Goal: Transaction & Acquisition: Purchase product/service

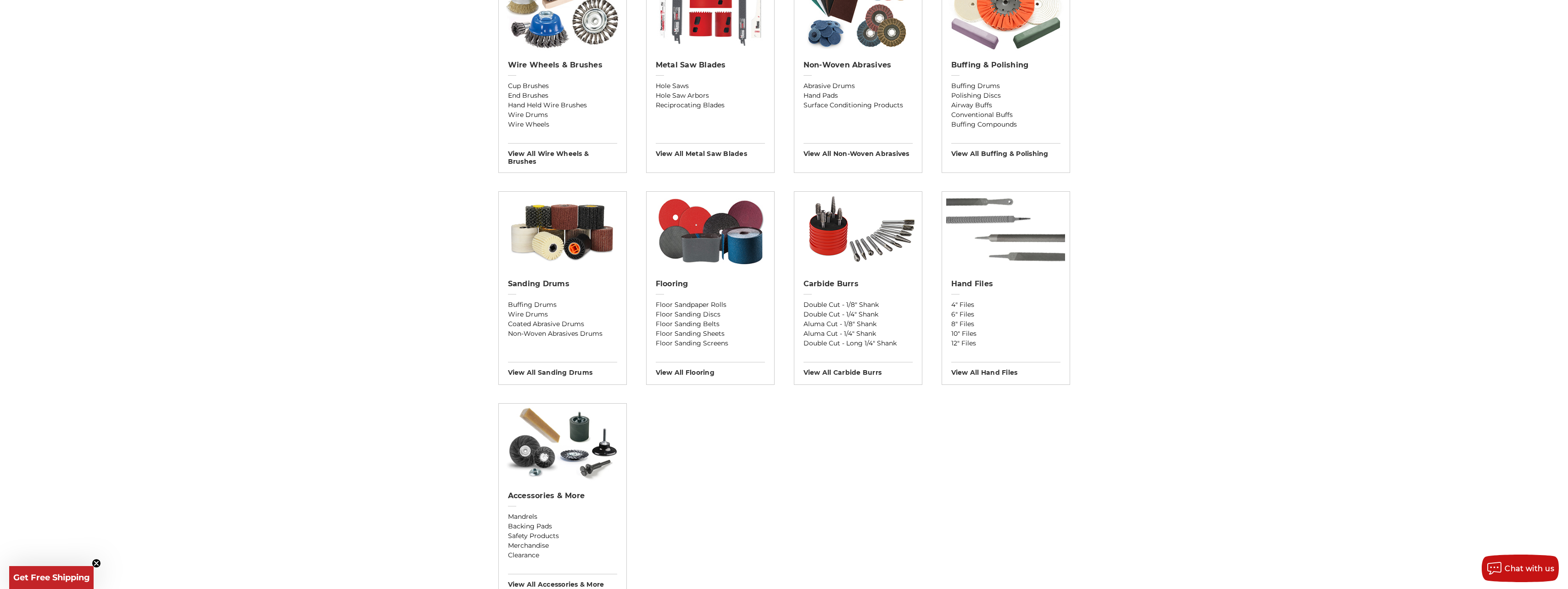
scroll to position [229, 0]
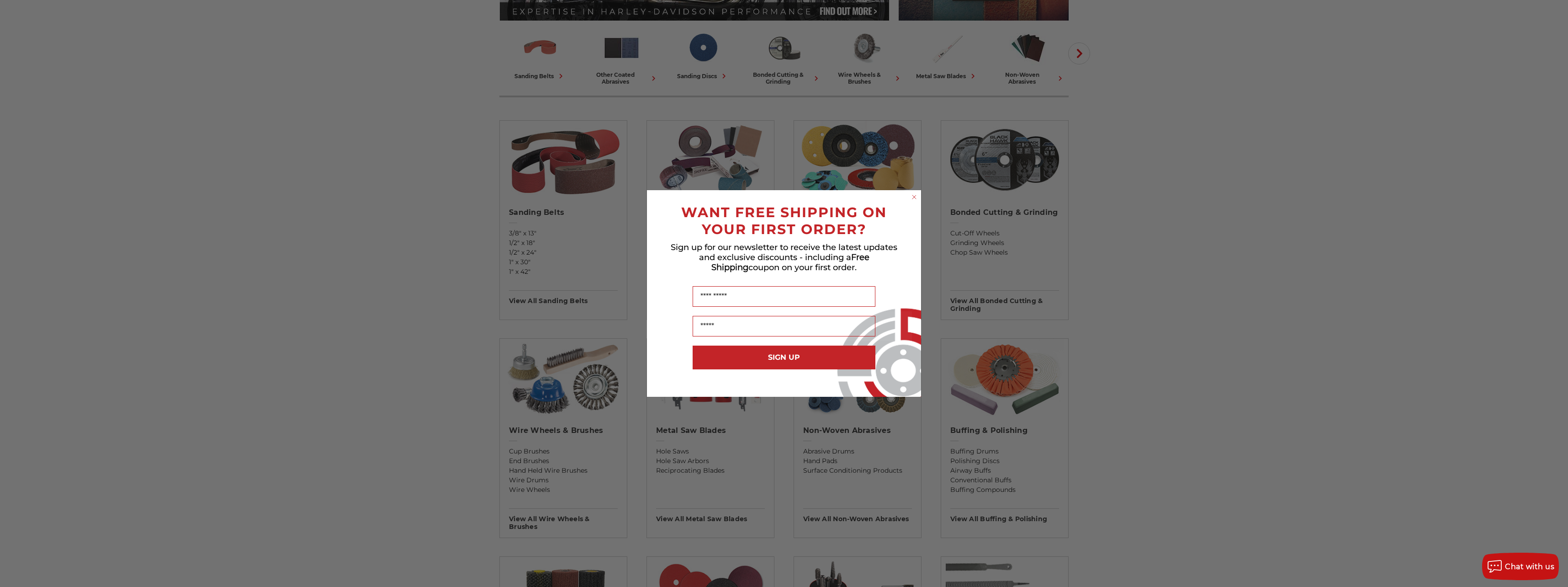
click at [702, 54] on div "Close dialog WANT FREE SHIPPING ON YOUR FIRST ORDER? Sign up for our newsletter…" at bounding box center [784, 294] width 1568 height 587
click at [915, 200] on circle "Close dialog" at bounding box center [914, 197] width 9 height 9
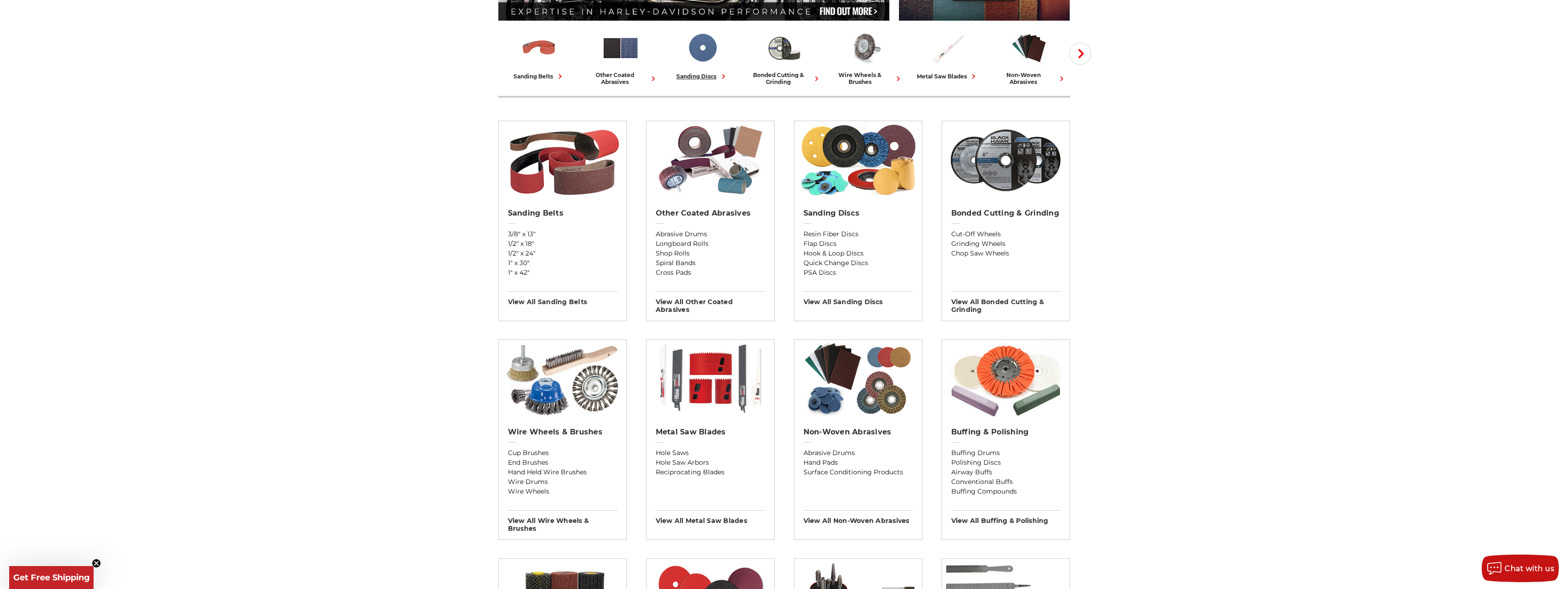
click at [696, 45] on img at bounding box center [702, 48] width 38 height 38
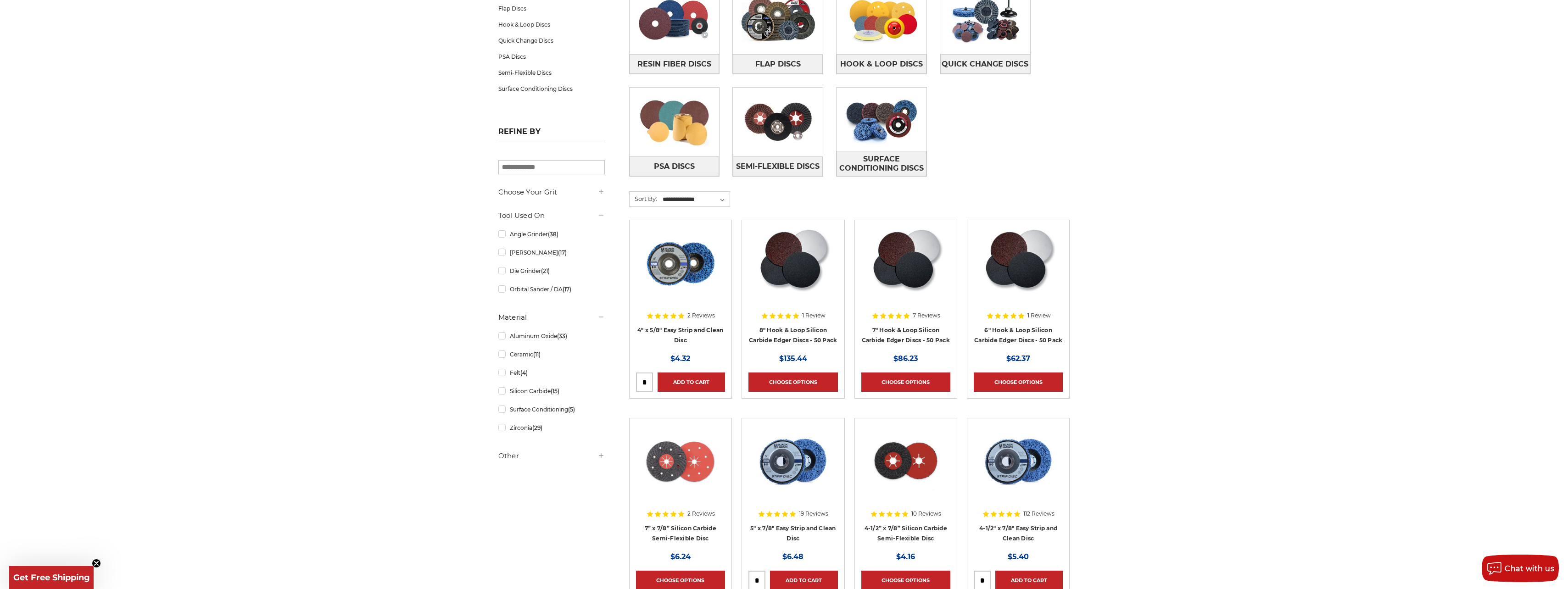
scroll to position [92, 0]
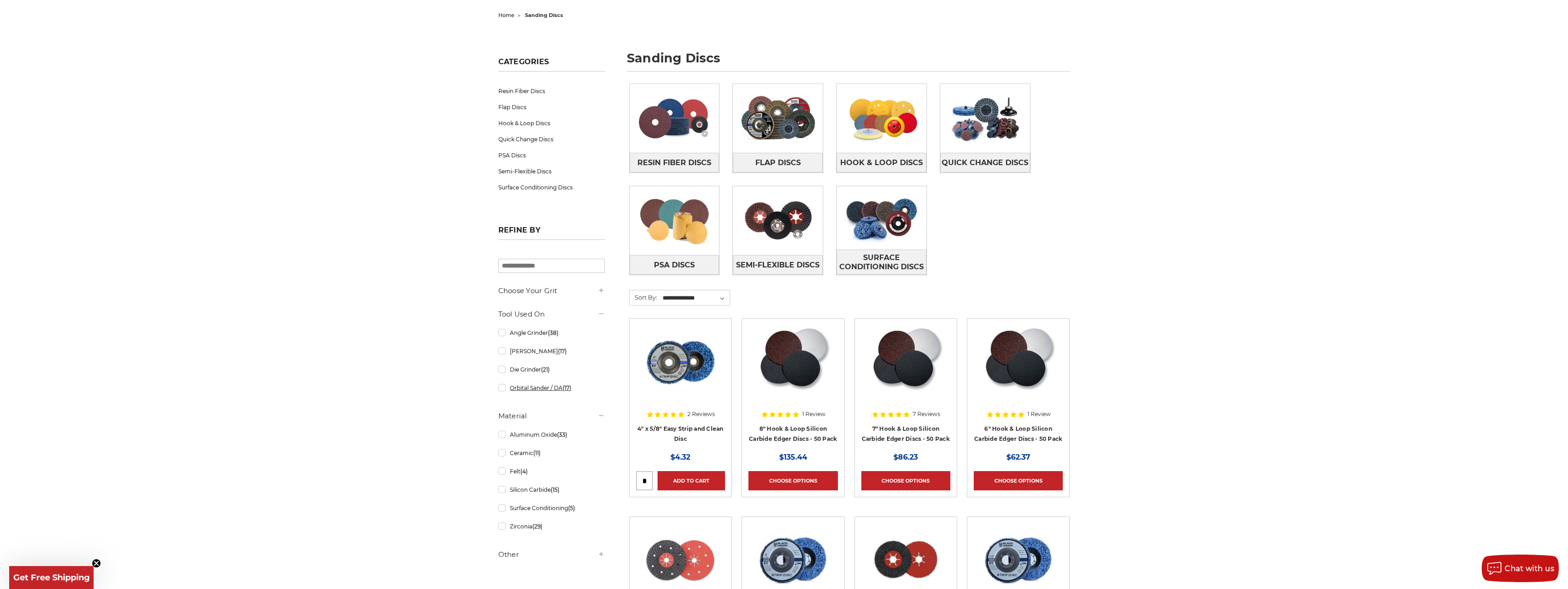
click at [504, 388] on link "Orbital Sander / DA (17)" at bounding box center [551, 387] width 106 height 16
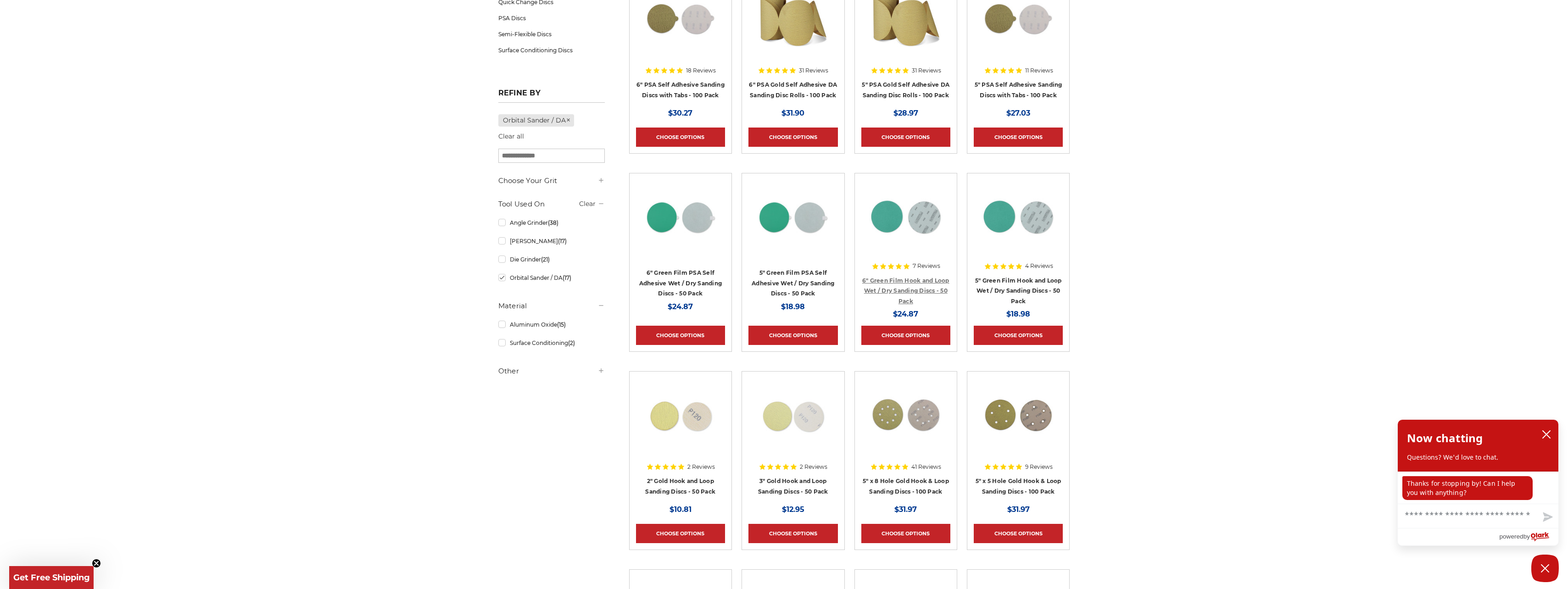
scroll to position [229, 0]
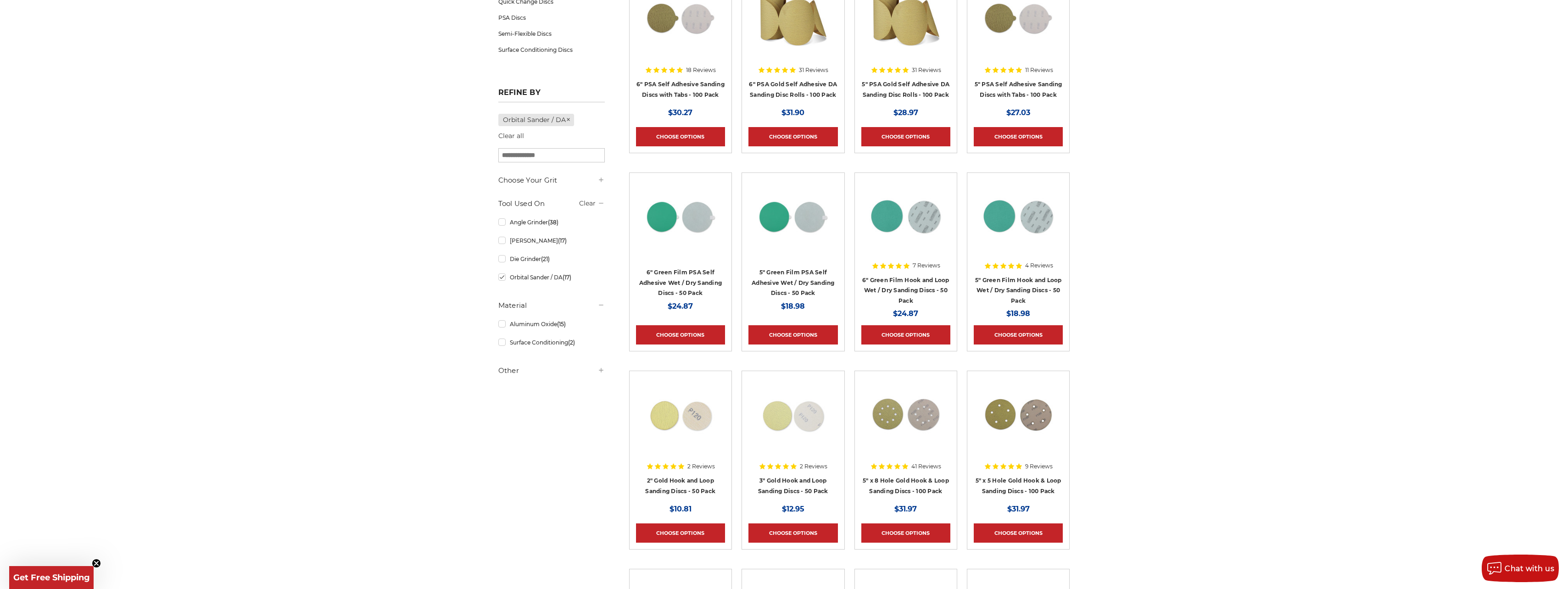
click at [1020, 282] on h4 "5" Green Film Hook and Loop Wet / Dry Sanding Discs - 50 Pack" at bounding box center [1018, 290] width 89 height 31
click at [1020, 273] on div "4 Reviews 5" Green Film Hook and Loop Wet / Dry Sanding Discs - 50 Pack MSRP: W…" at bounding box center [1018, 286] width 89 height 67
click at [1009, 280] on link "5" Green Film Hook and Loop Wet / Dry Sanding Discs - 50 Pack" at bounding box center [1018, 290] width 87 height 27
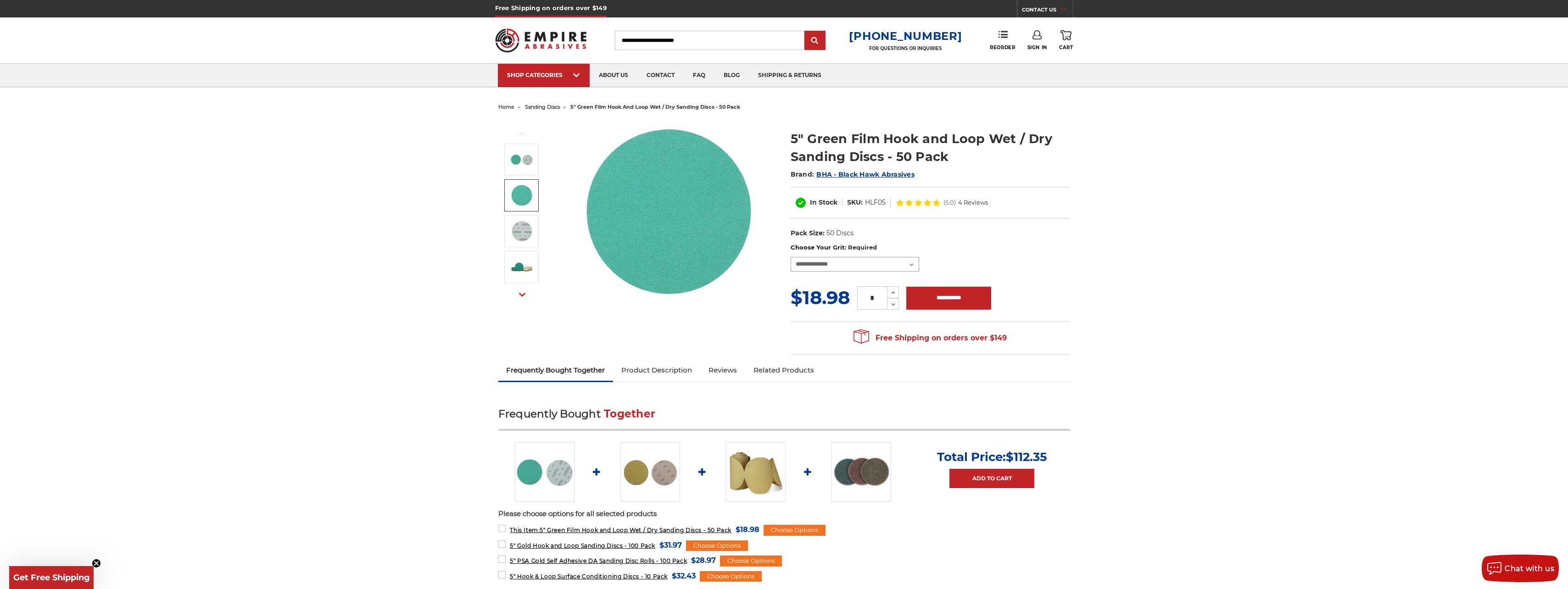
click at [798, 267] on select "**********" at bounding box center [855, 264] width 128 height 15
